Goal: Task Accomplishment & Management: Use online tool/utility

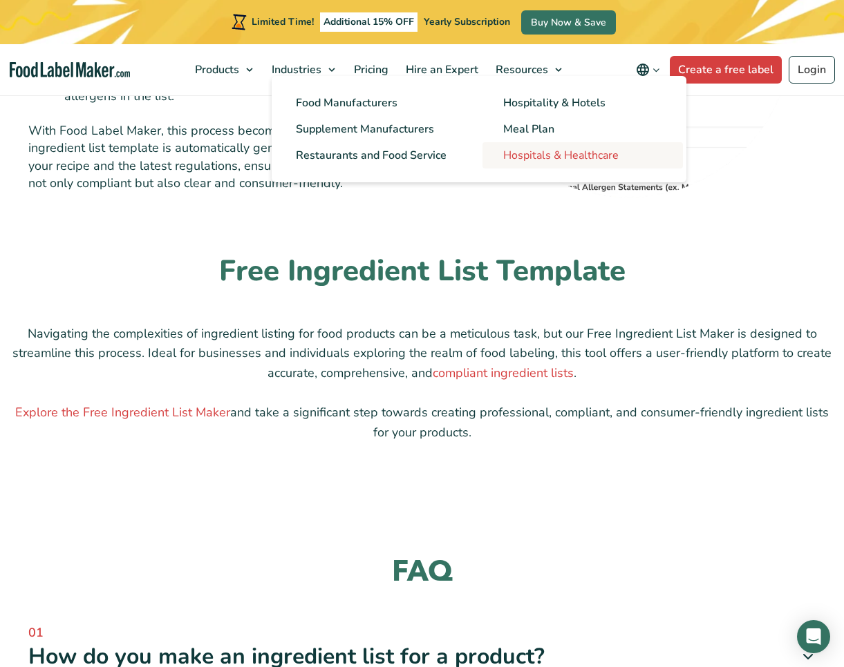
scroll to position [1085, 0]
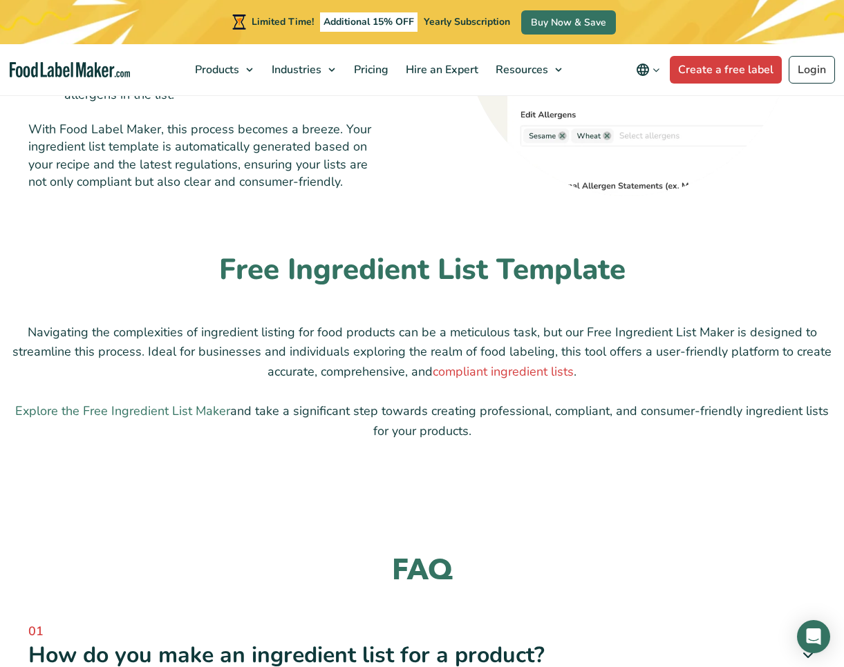
click at [147, 410] on link "Explore the Free Ingredient List Maker" at bounding box center [122, 411] width 215 height 17
